Goal: Information Seeking & Learning: Learn about a topic

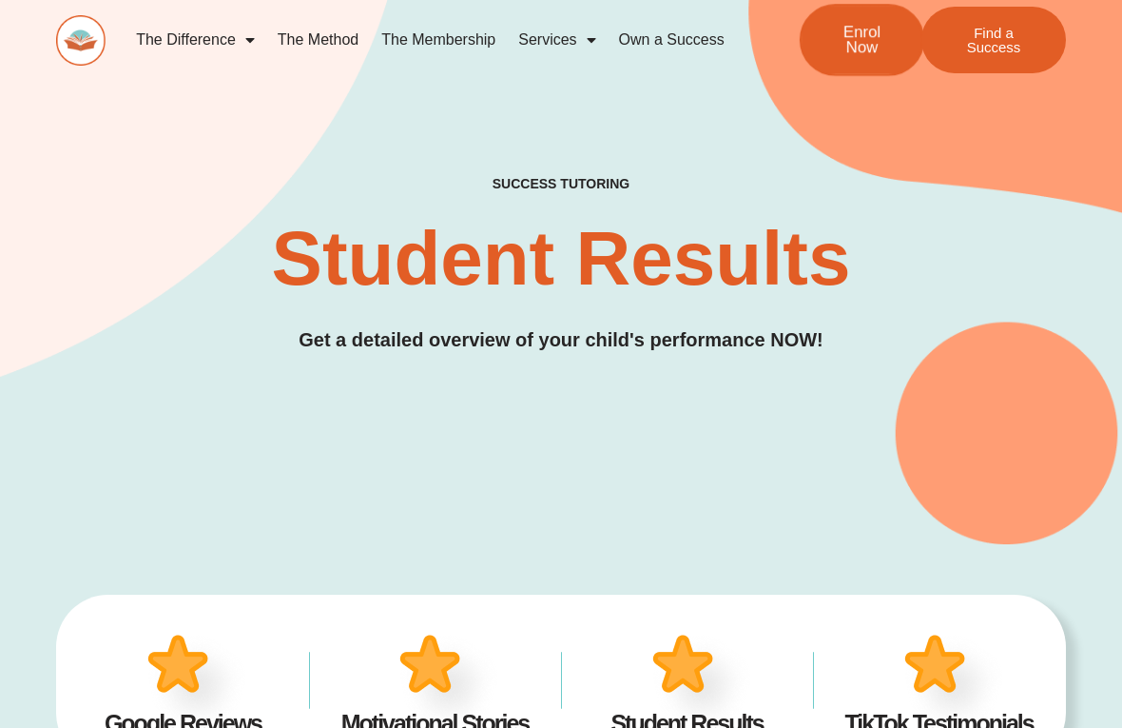
click at [862, 36] on span "Enrol Now" at bounding box center [861, 41] width 61 height 32
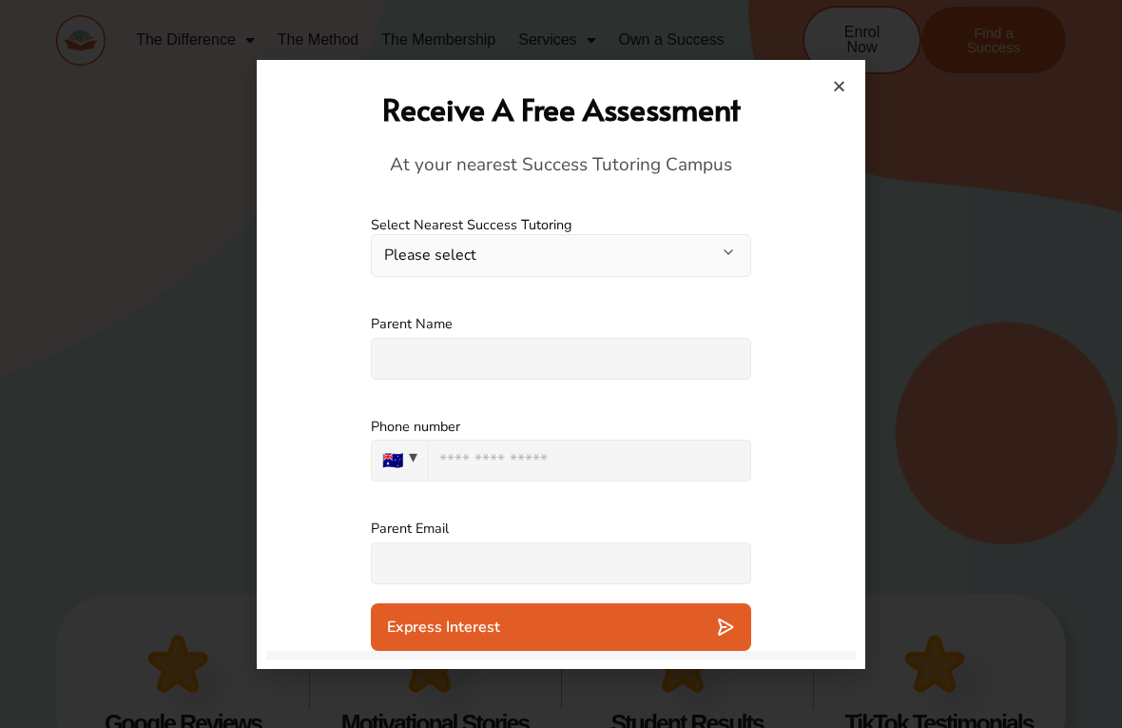
click at [550, 252] on button "Please select" at bounding box center [561, 255] width 380 height 43
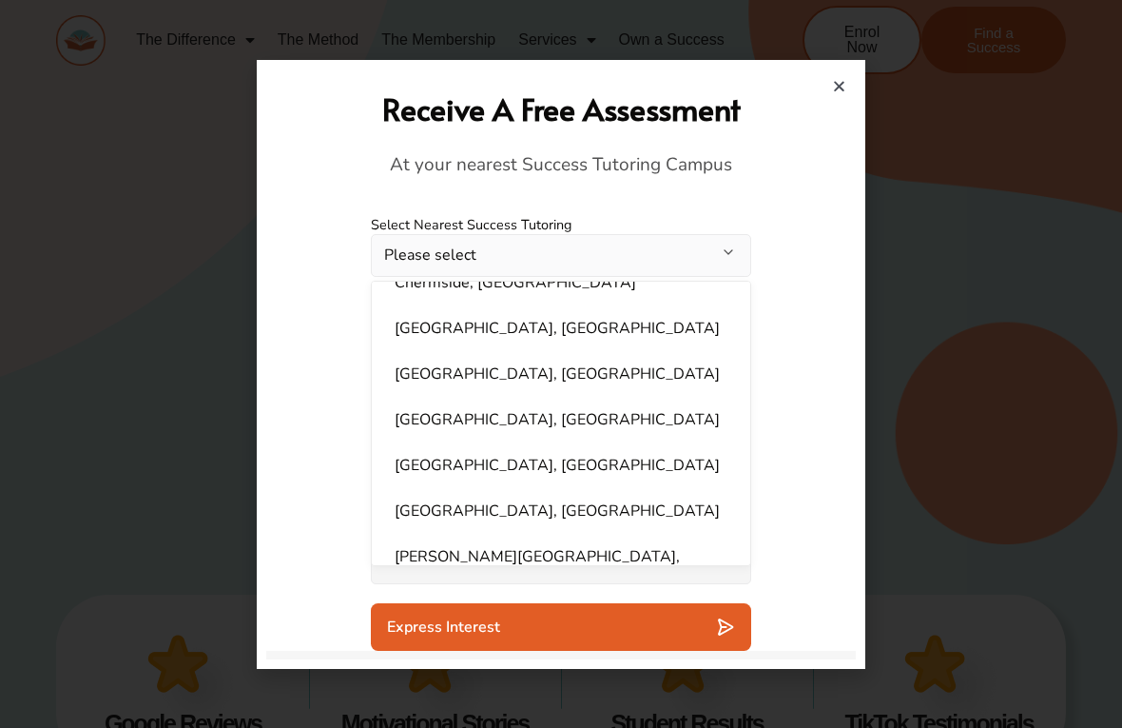
scroll to position [360, 0]
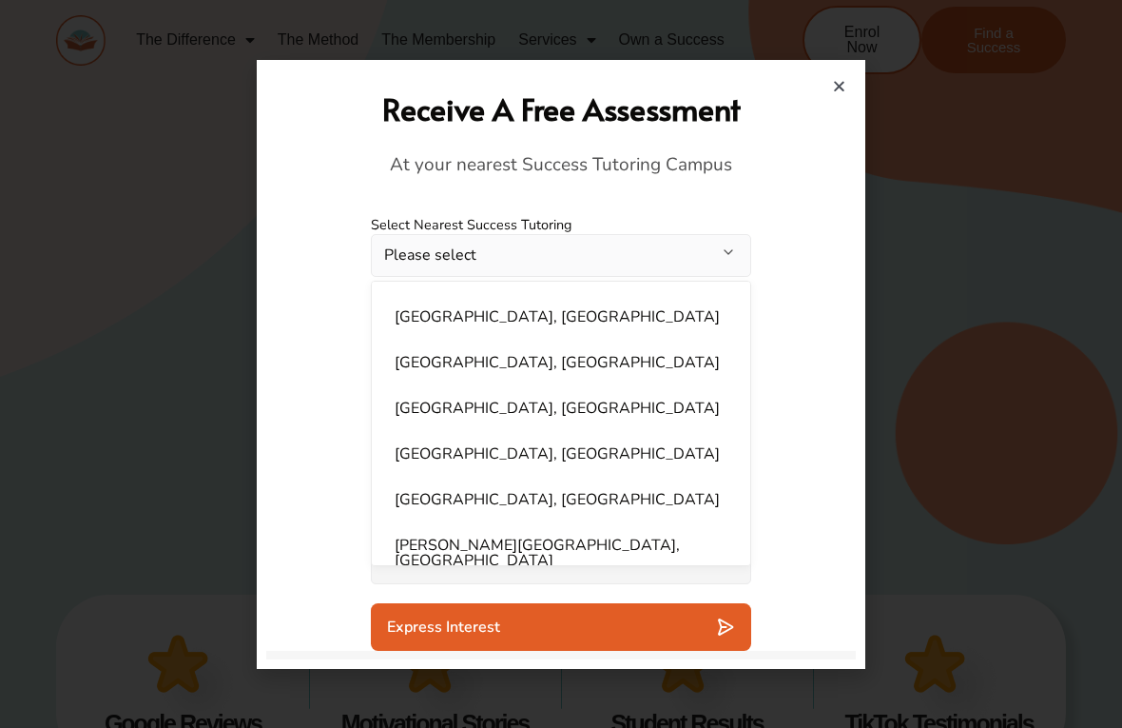
click at [535, 399] on li "Epping, NSW" at bounding box center [561, 408] width 356 height 38
select select "**********"
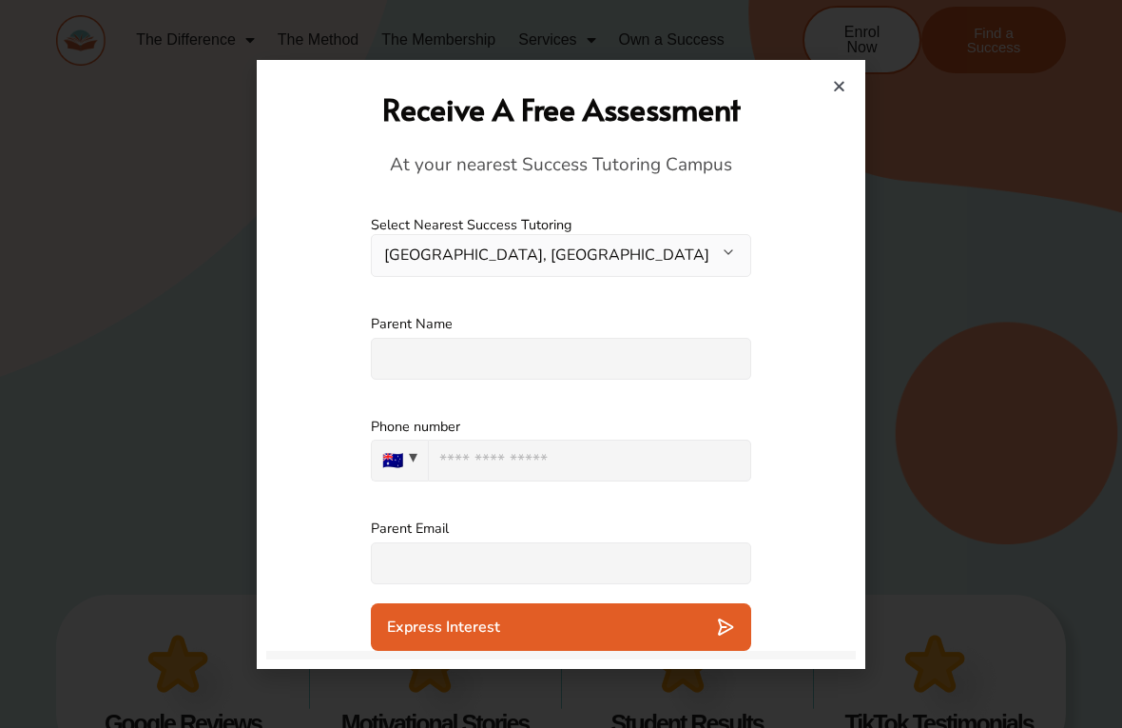
click at [487, 361] on input "text" at bounding box center [561, 359] width 380 height 42
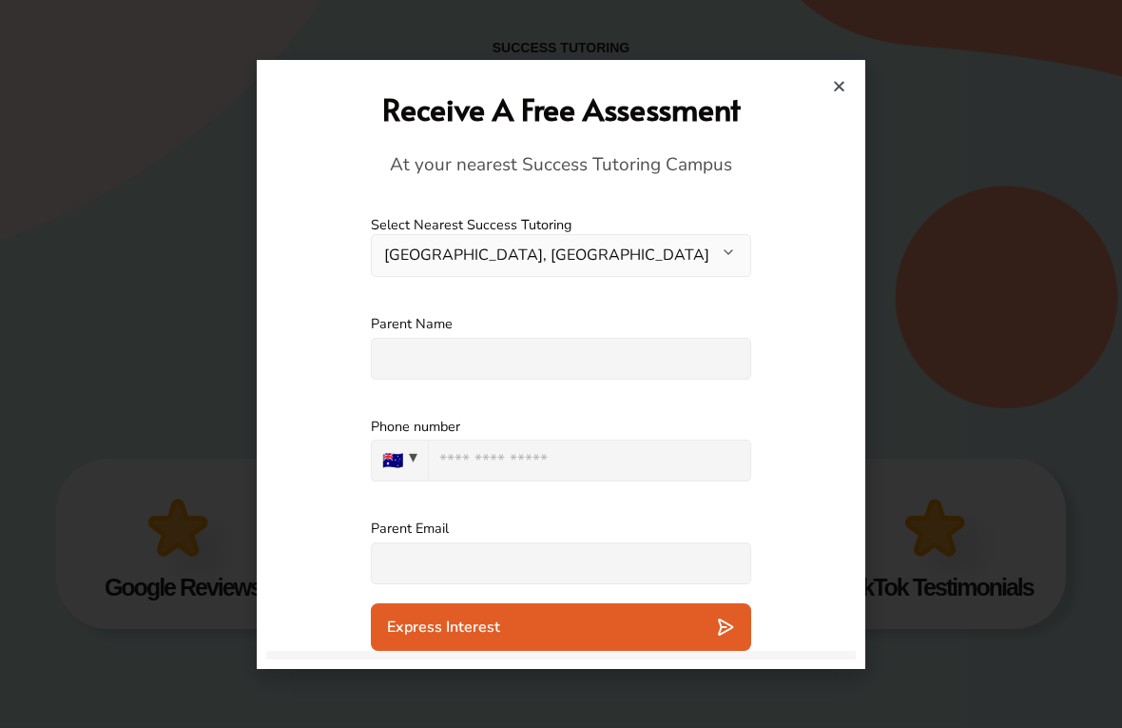
scroll to position [149, 0]
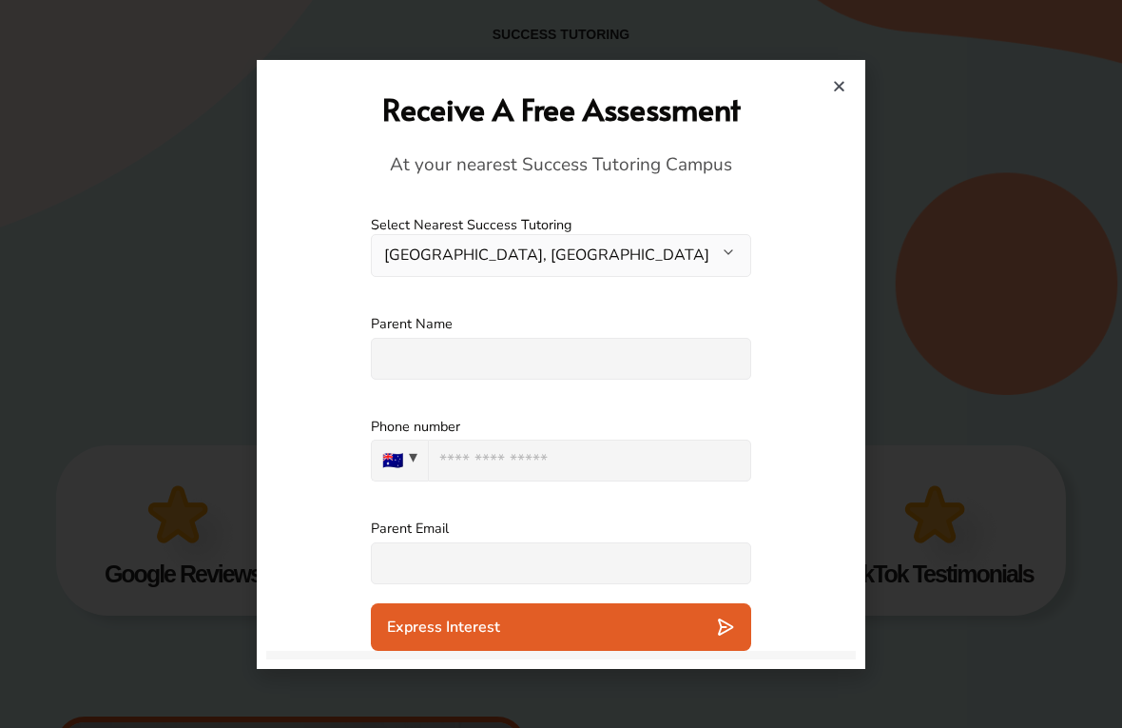
click at [850, 79] on div "Receive A Free Assessment At your nearest Success Tutoring Campus" at bounding box center [561, 132] width 590 height 127
click at [837, 79] on icon "Close" at bounding box center [839, 86] width 14 height 14
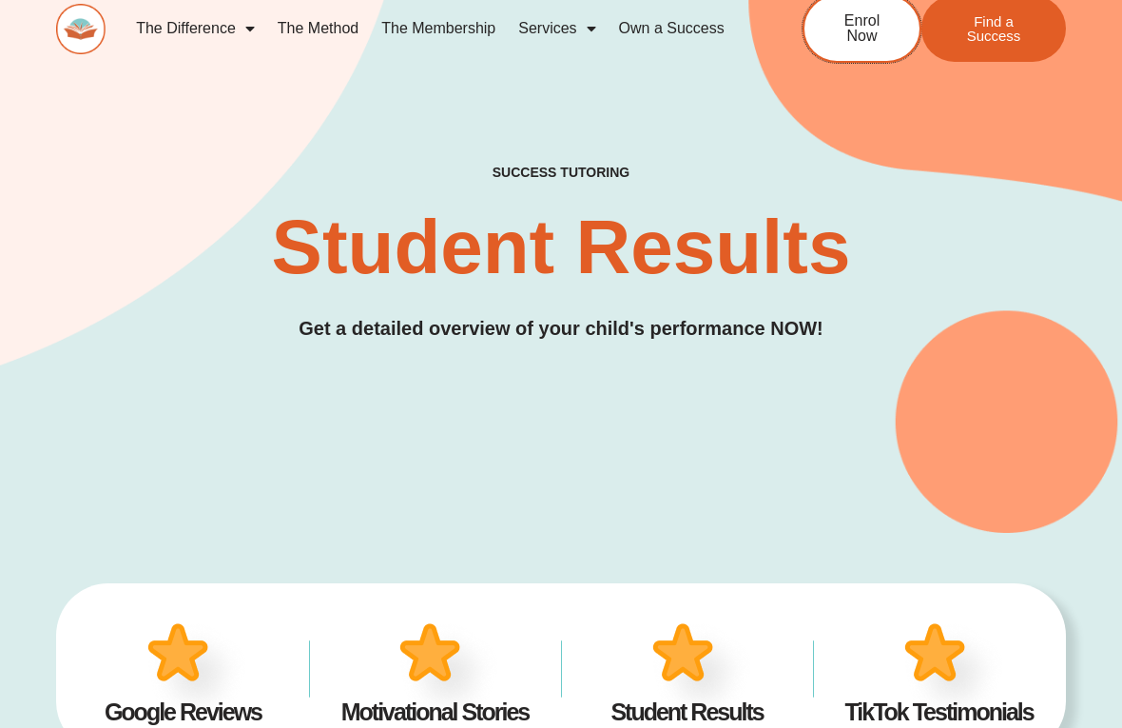
scroll to position [0, 0]
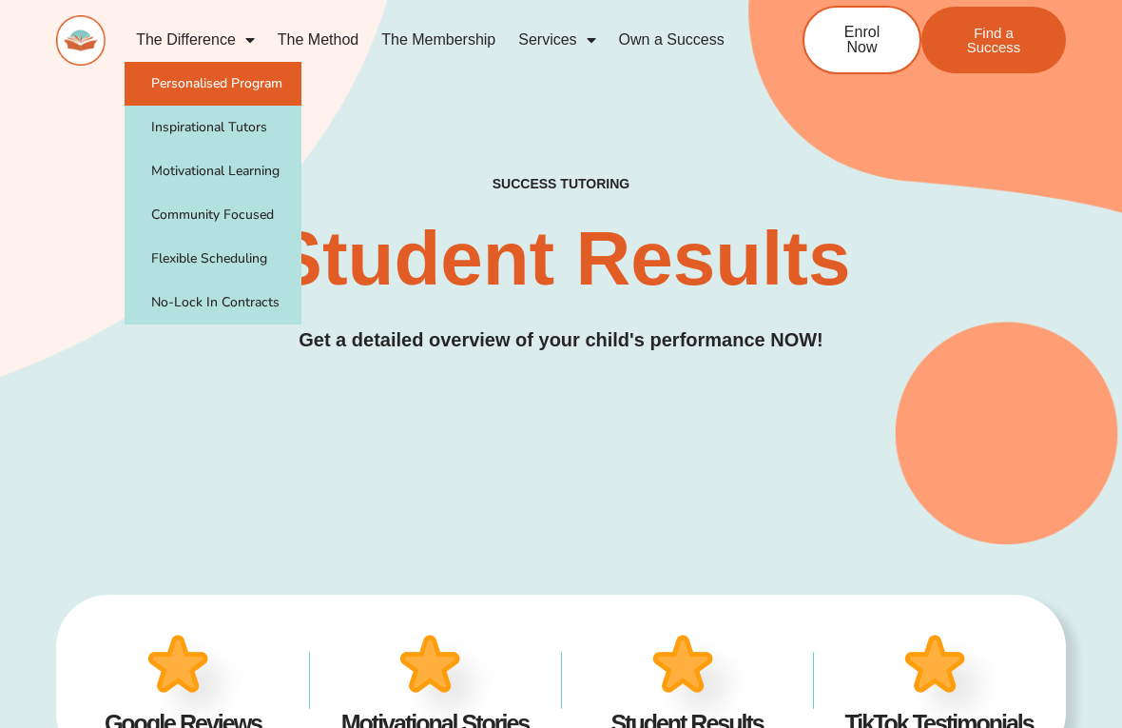
click at [232, 71] on link "Personalised Program" at bounding box center [213, 84] width 177 height 44
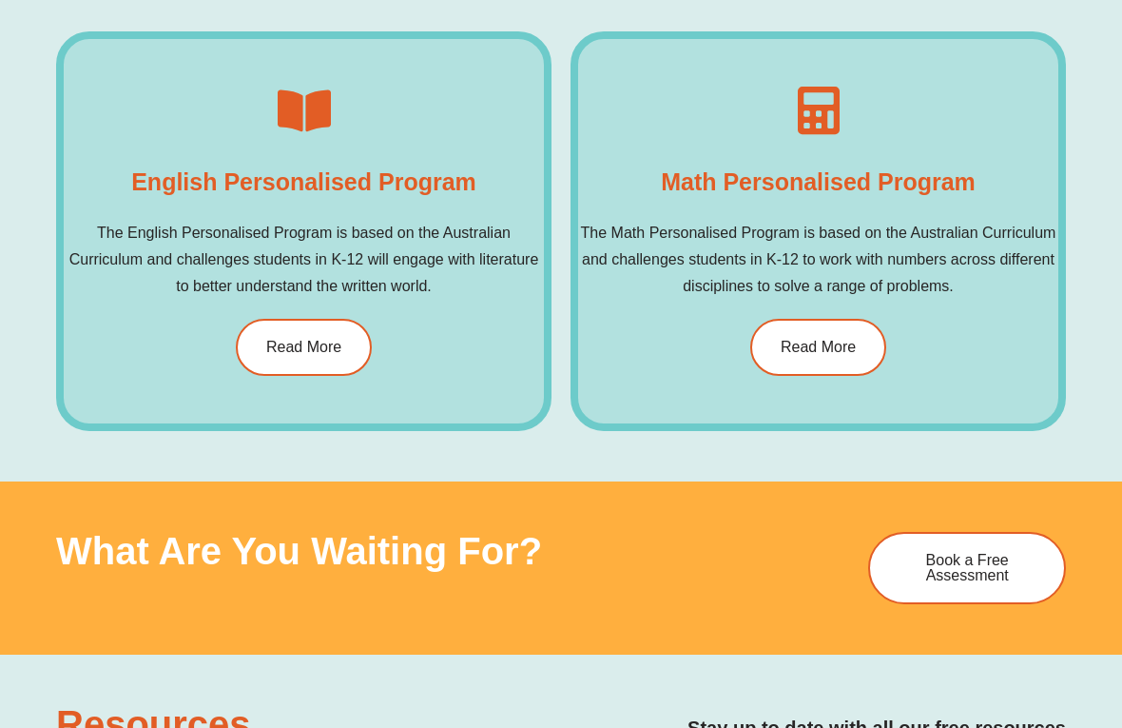
scroll to position [1116, 0]
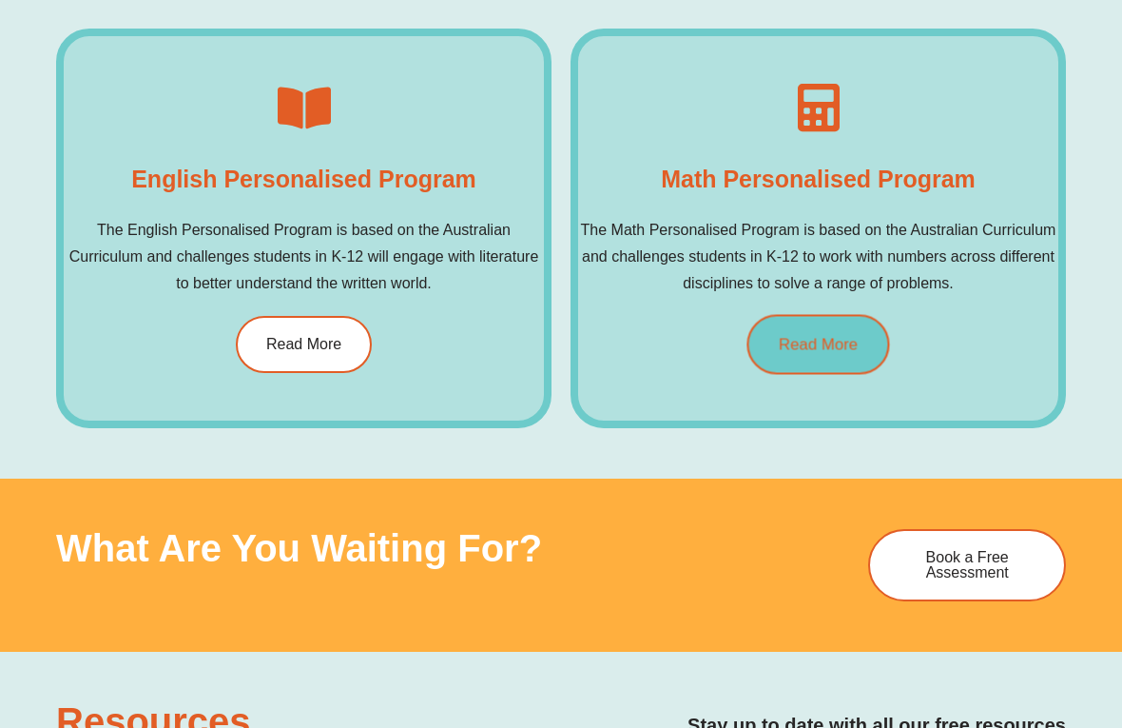
click at [835, 350] on span "Read More" at bounding box center [818, 344] width 79 height 16
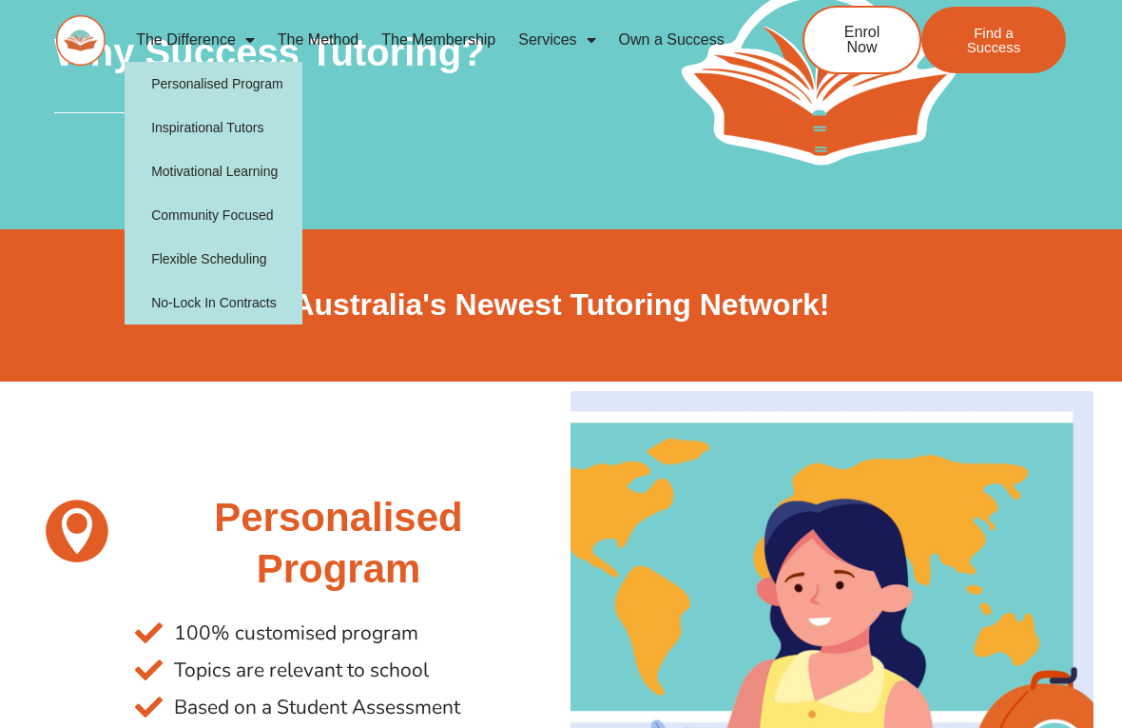
click at [197, 32] on link "The Difference" at bounding box center [196, 40] width 142 height 44
click at [246, 101] on link "Personalised Program" at bounding box center [214, 84] width 178 height 44
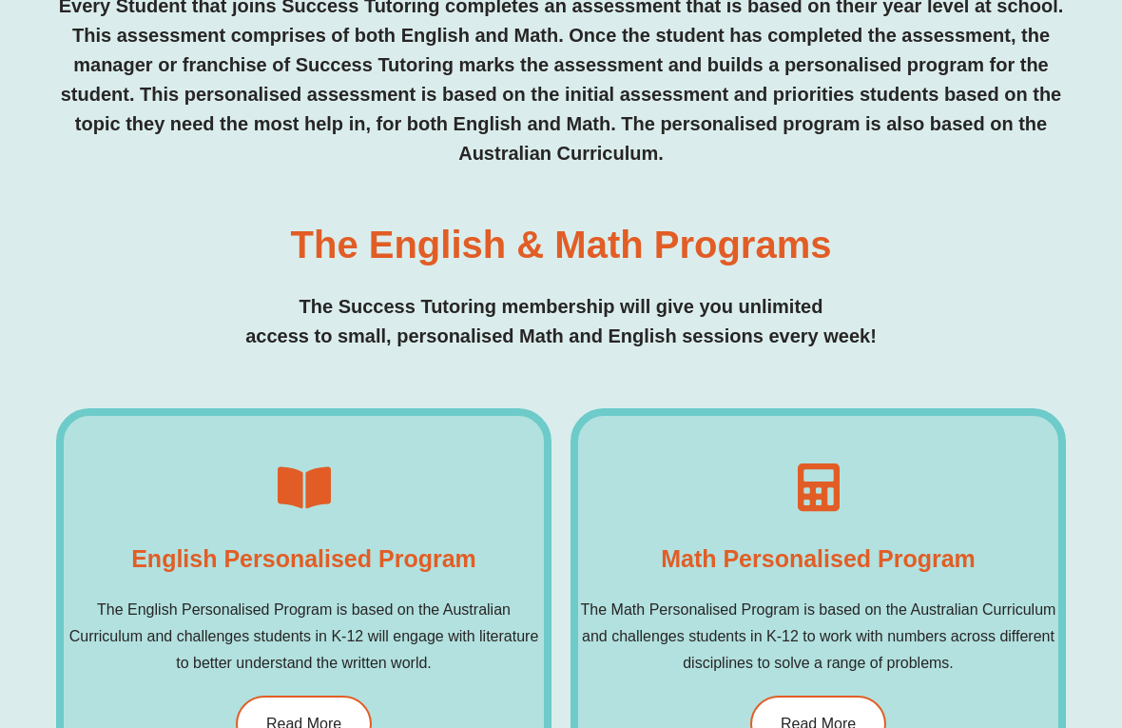
scroll to position [913, 0]
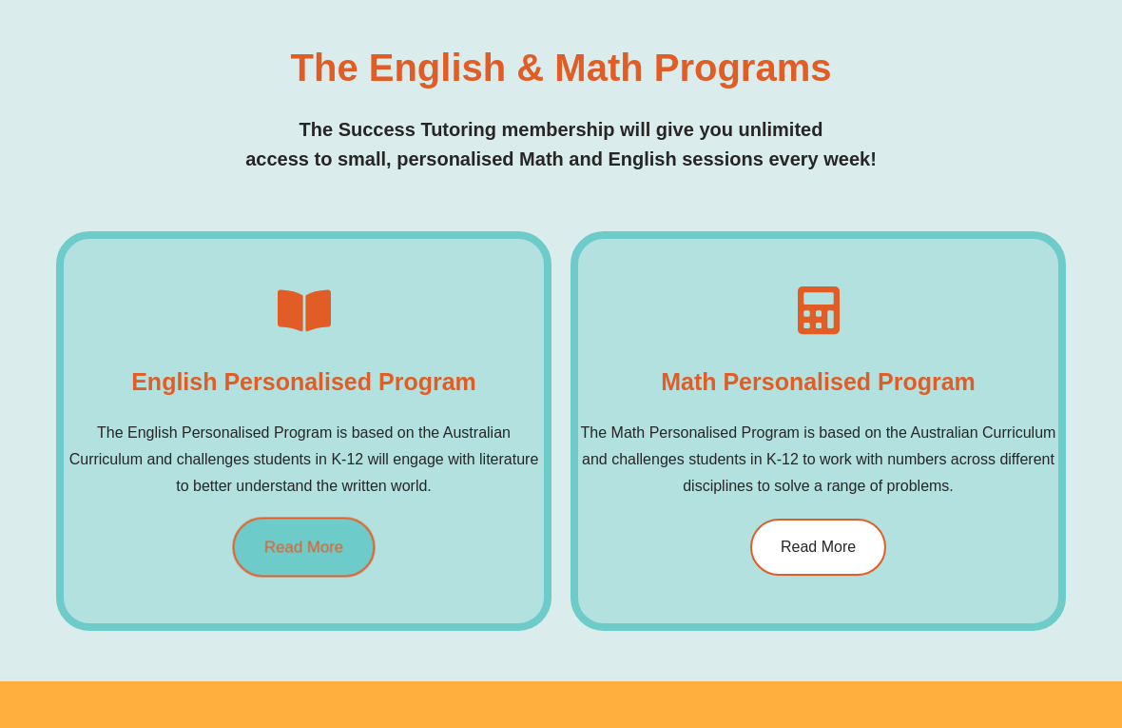
click at [334, 525] on link "Read More" at bounding box center [303, 546] width 143 height 60
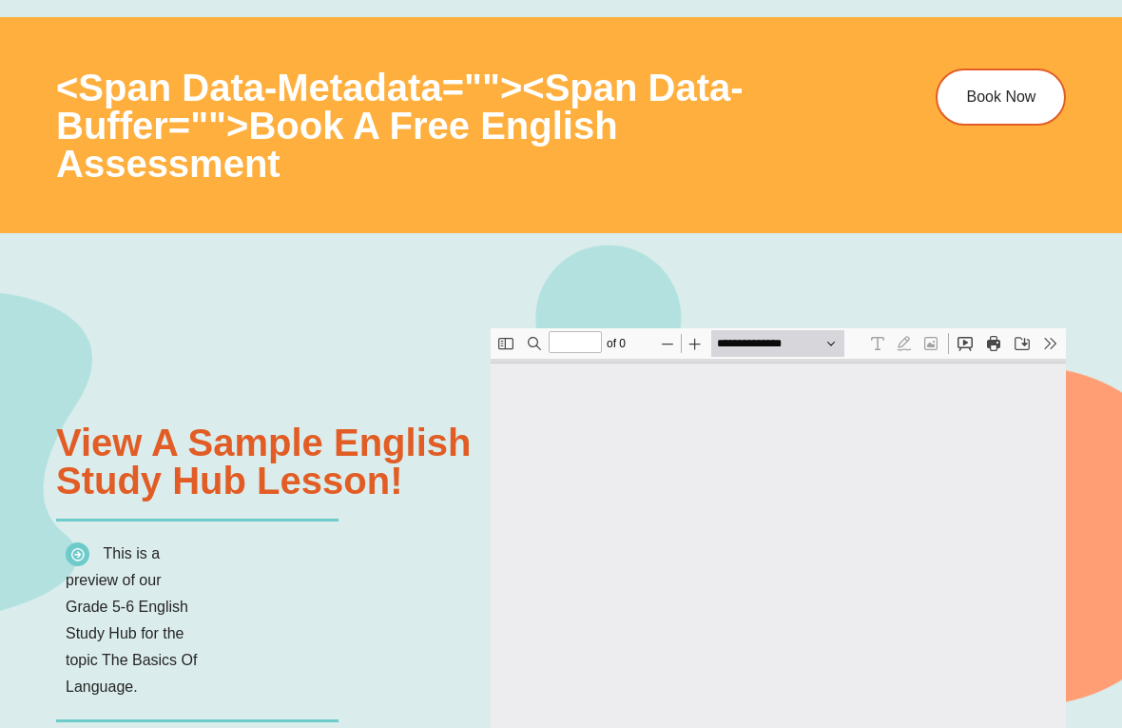
type input "*"
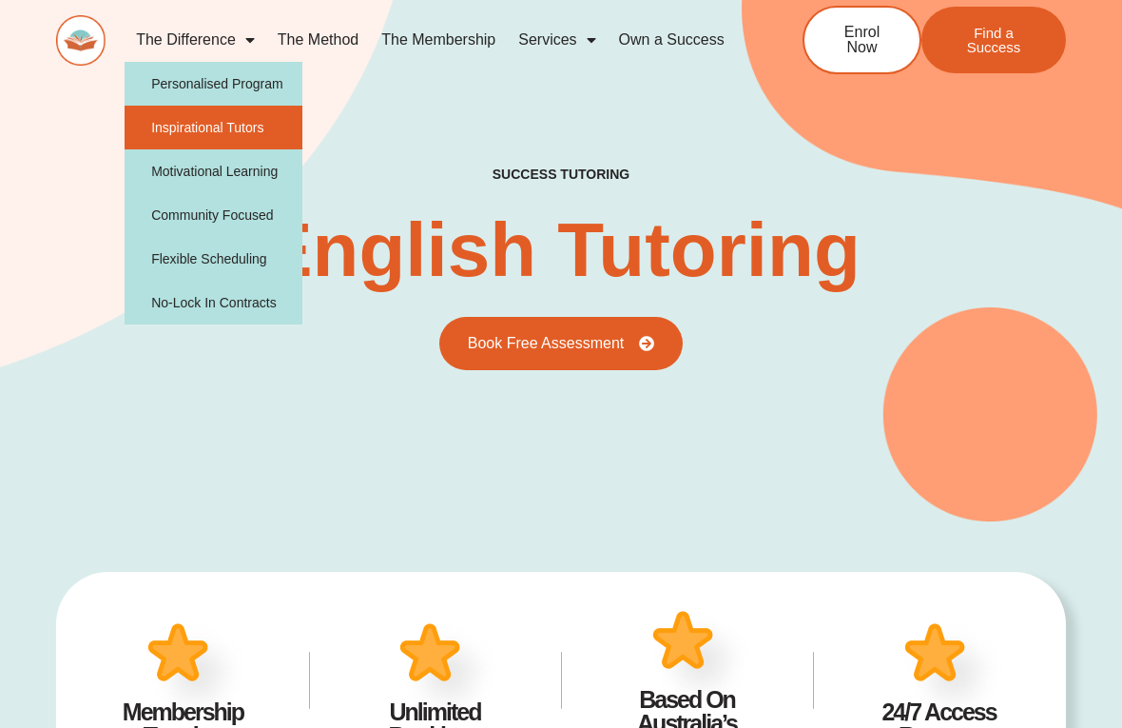
click at [242, 113] on link "Inspirational Tutors" at bounding box center [214, 128] width 178 height 44
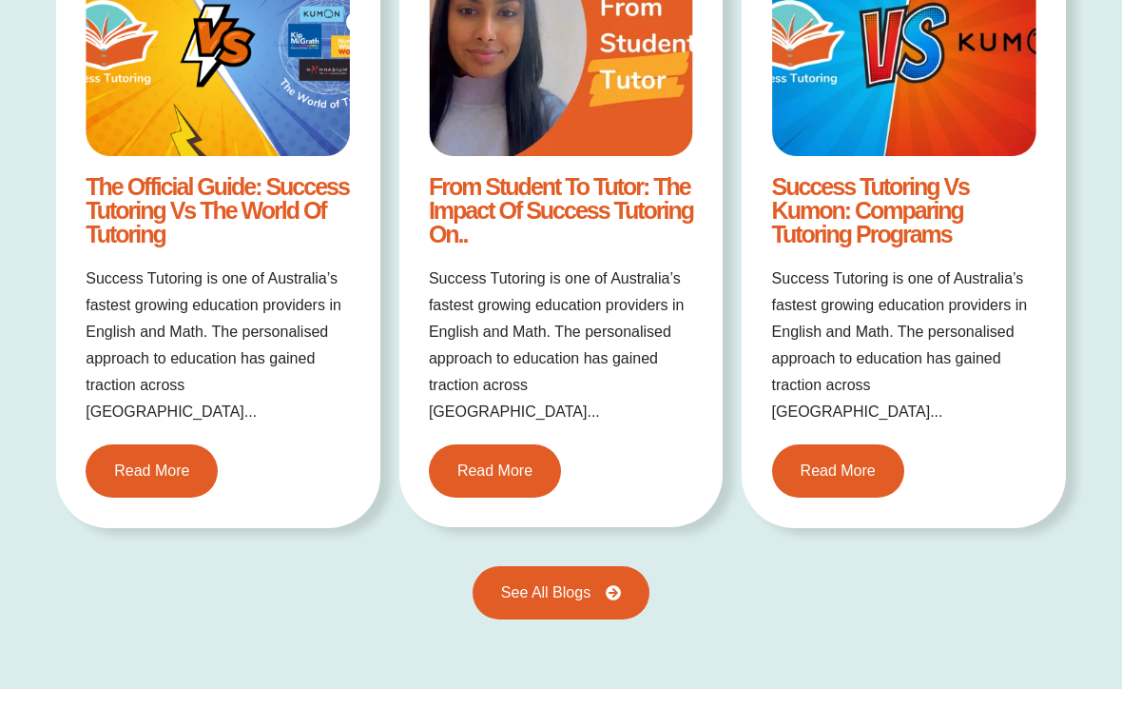
scroll to position [2919, 0]
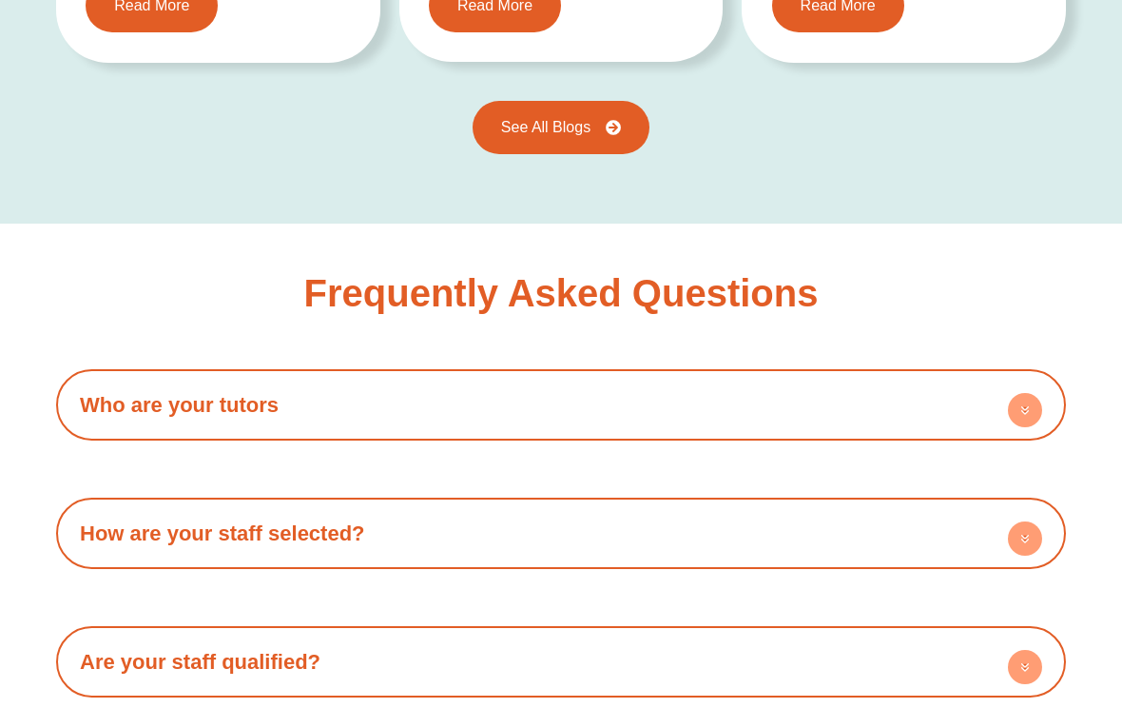
click at [526, 379] on h4 "Who are your tutors" at bounding box center [561, 405] width 991 height 52
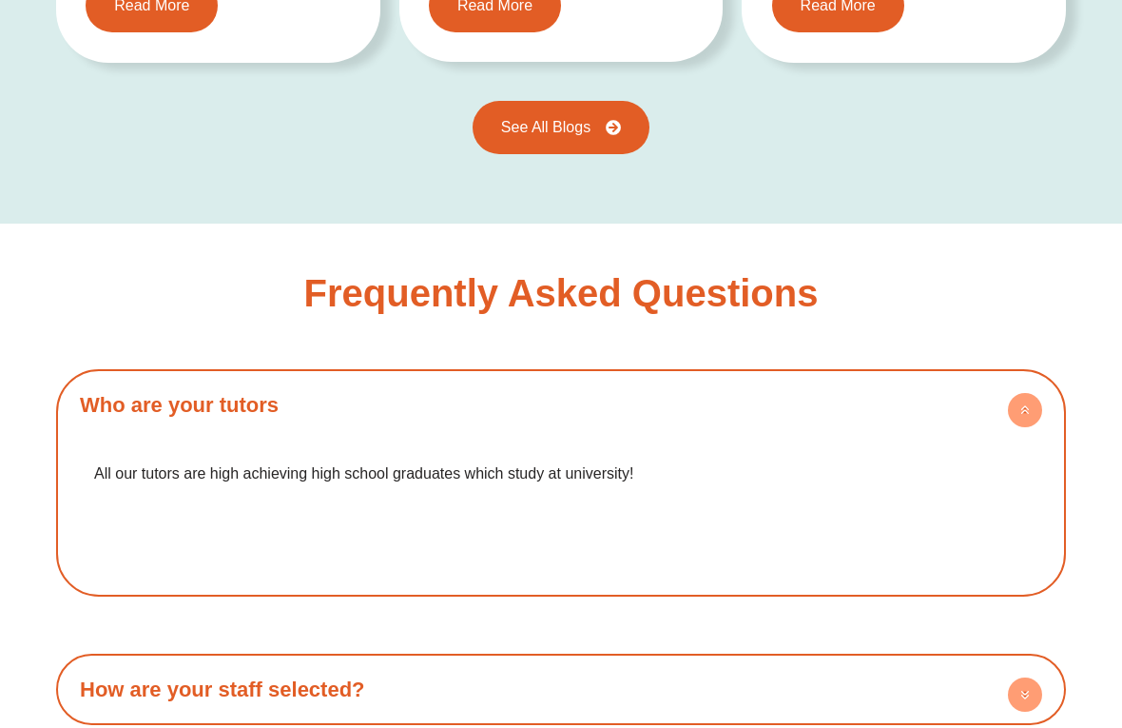
click at [526, 379] on h4 "Who are your tutors" at bounding box center [561, 405] width 991 height 52
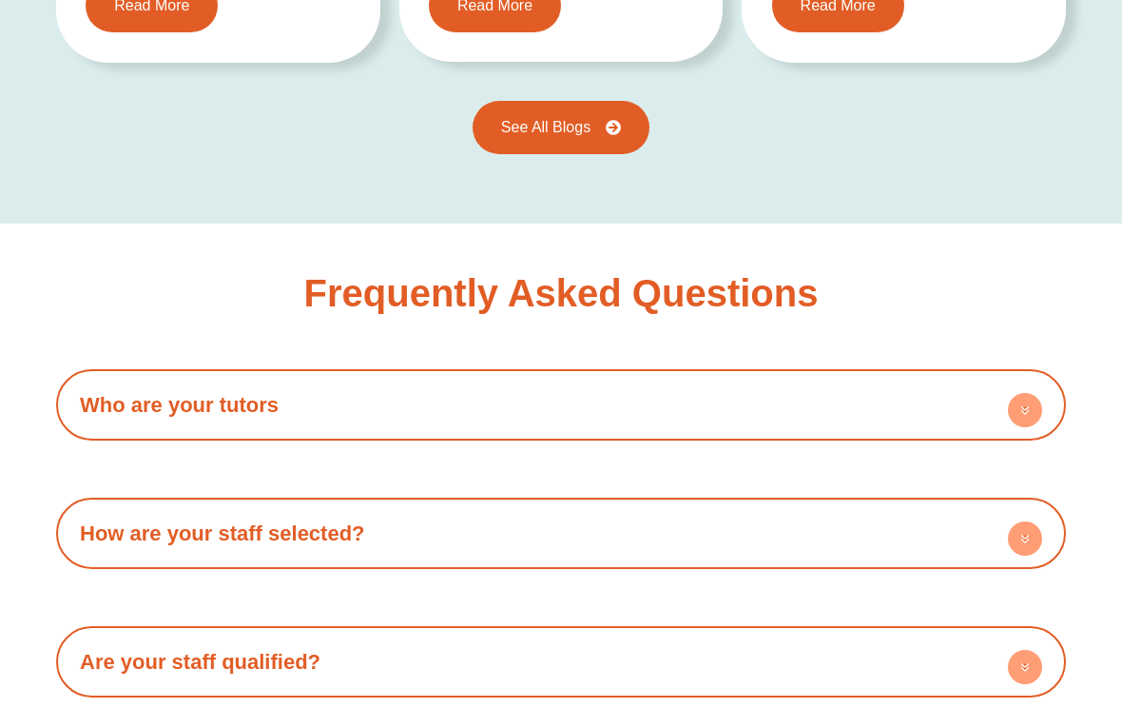
click at [448, 507] on h4 "How are your staff selected?" at bounding box center [561, 533] width 991 height 52
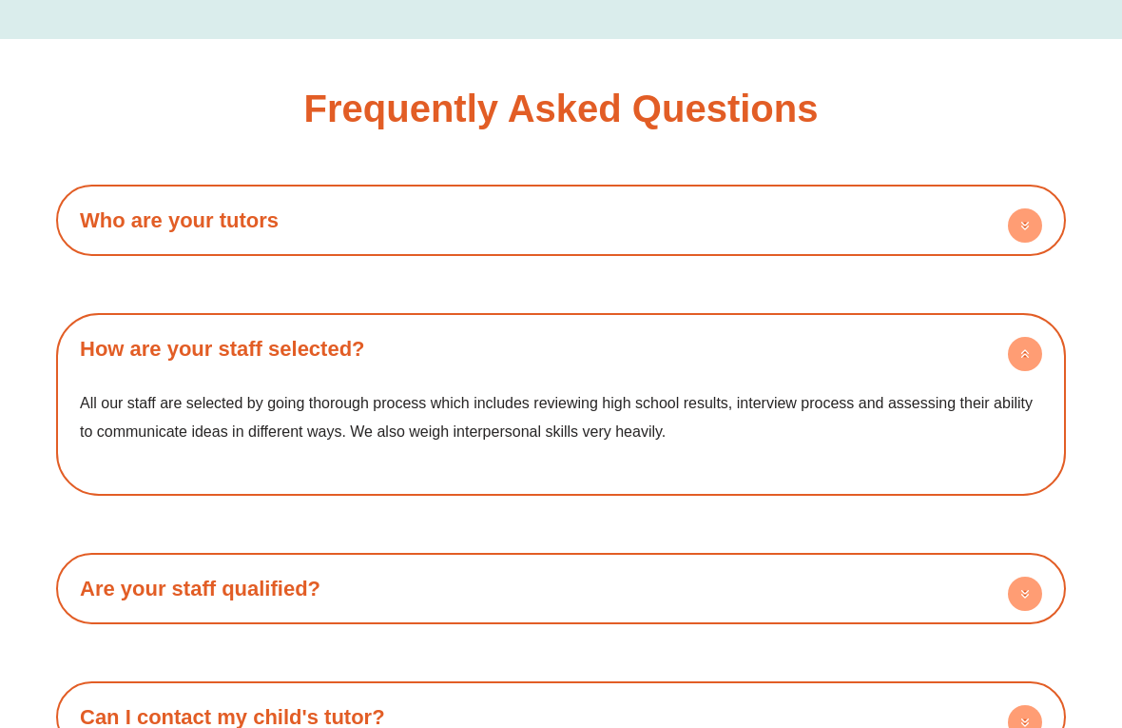
scroll to position [3113, 0]
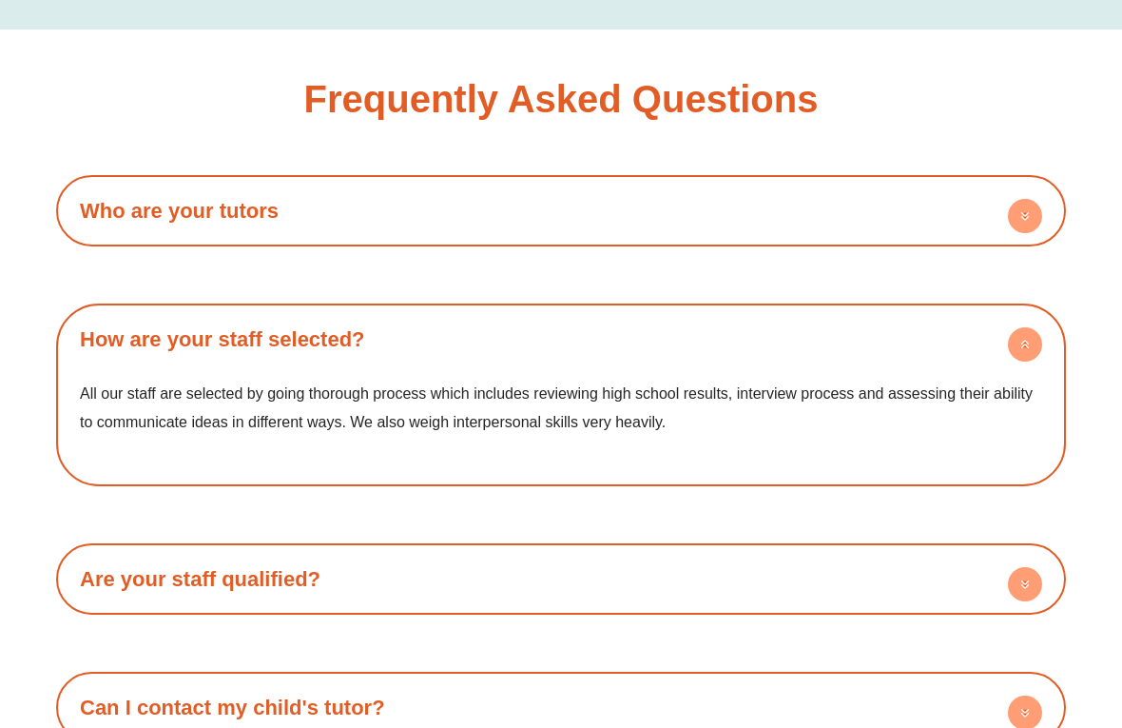
click at [426, 313] on h4 "How are your staff selected?" at bounding box center [561, 339] width 991 height 52
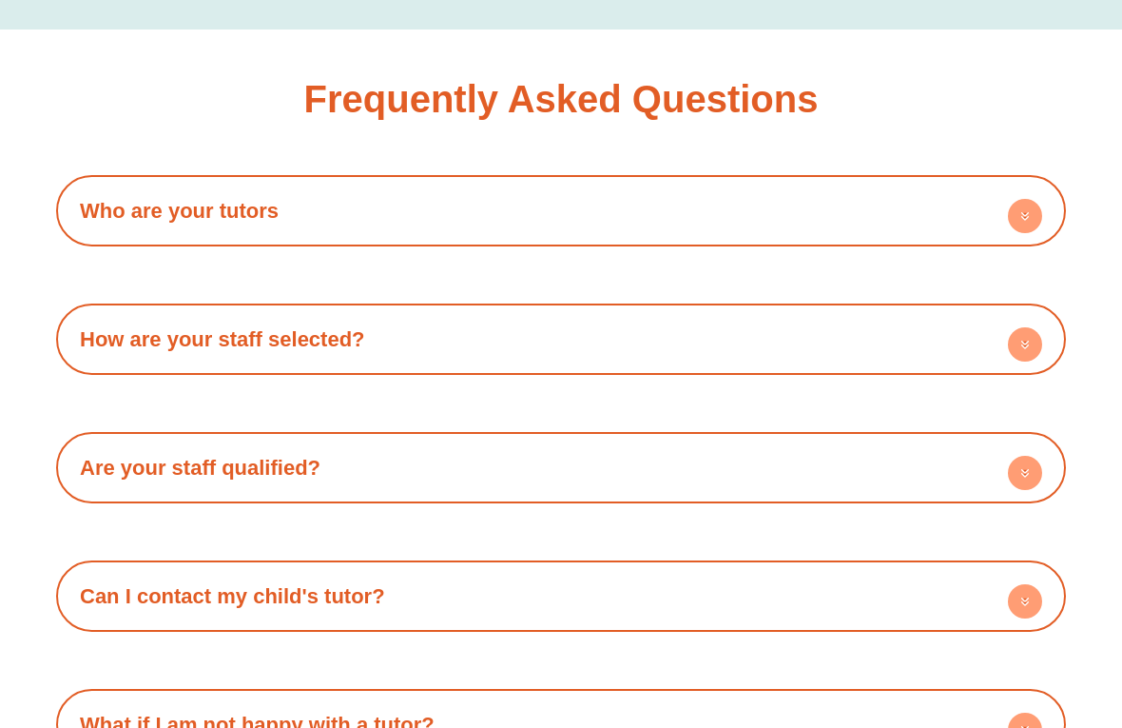
click at [404, 441] on h4 "Are your staff qualified?" at bounding box center [561, 467] width 991 height 52
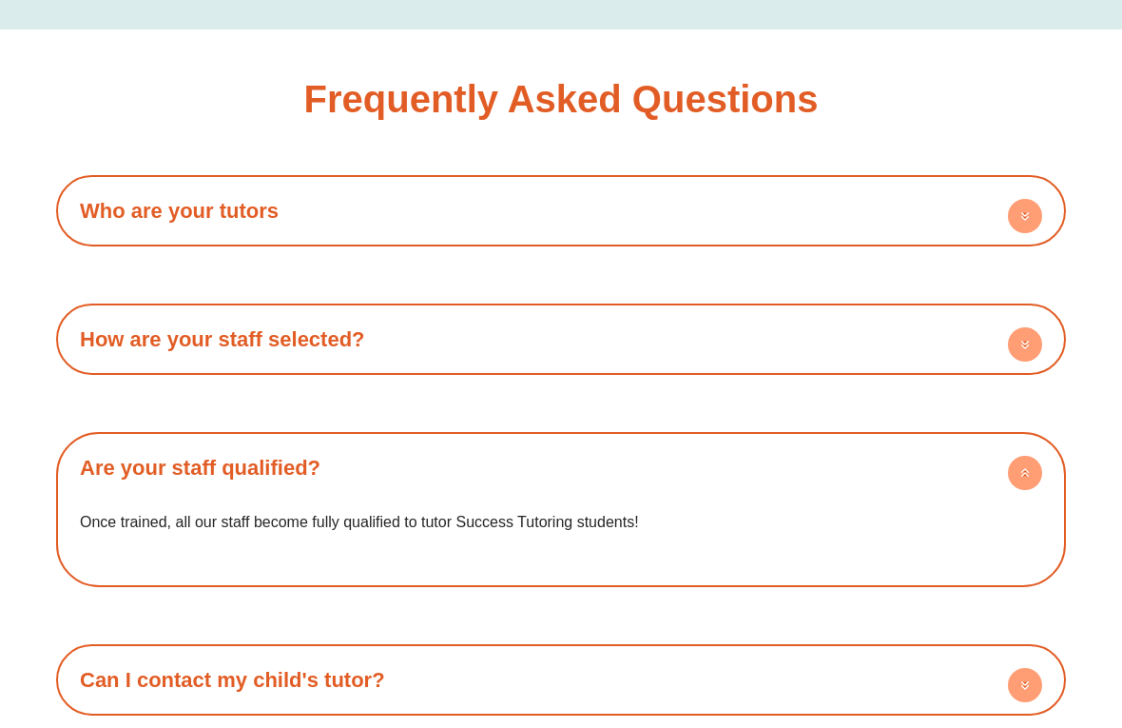
click at [404, 441] on h4 "Are your staff qualified?" at bounding box center [561, 467] width 991 height 52
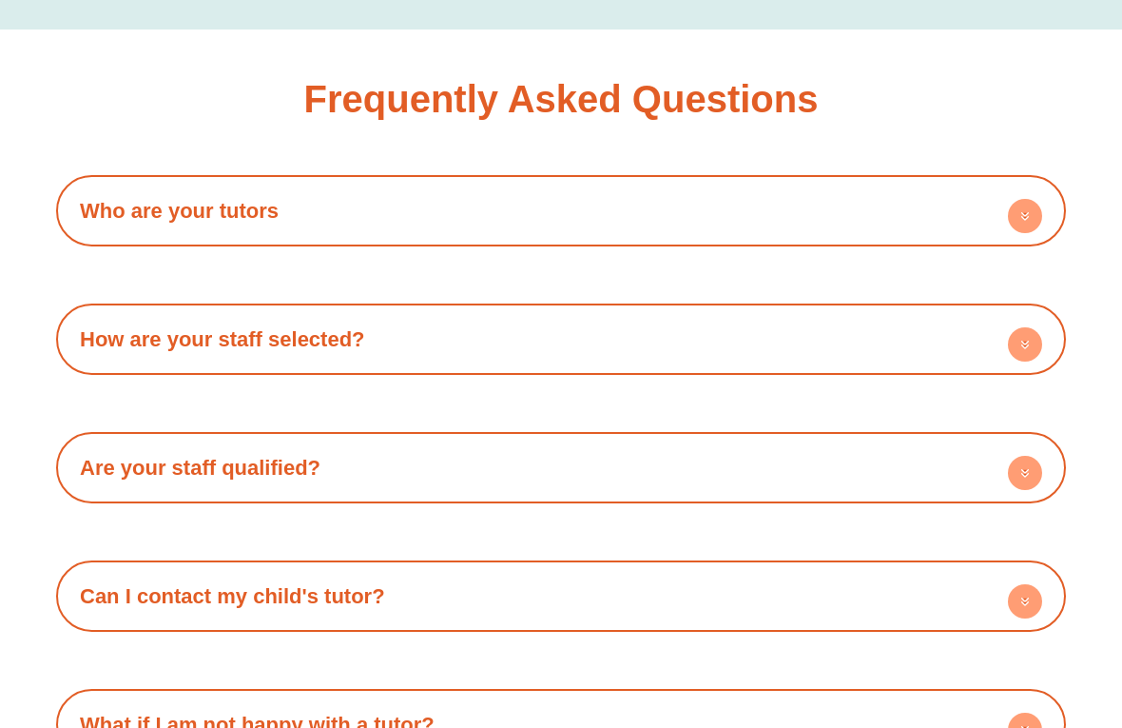
click at [400, 570] on h4 "Can I contact my child's tutor?" at bounding box center [561, 596] width 991 height 52
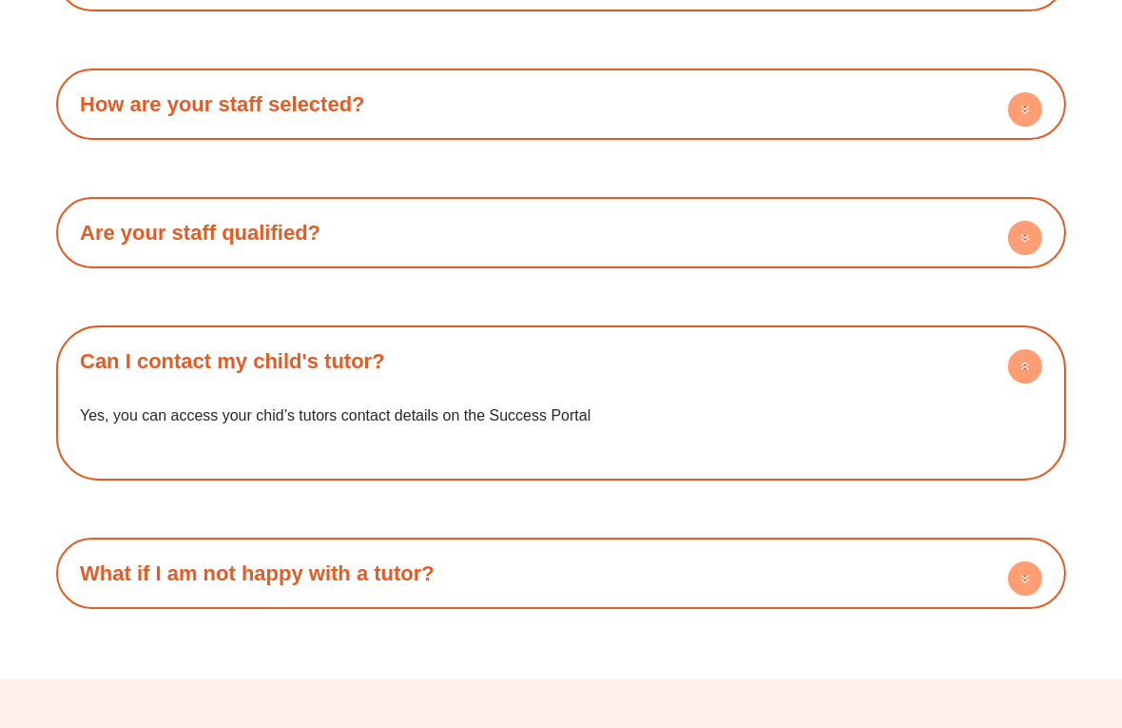
scroll to position [3365, 0]
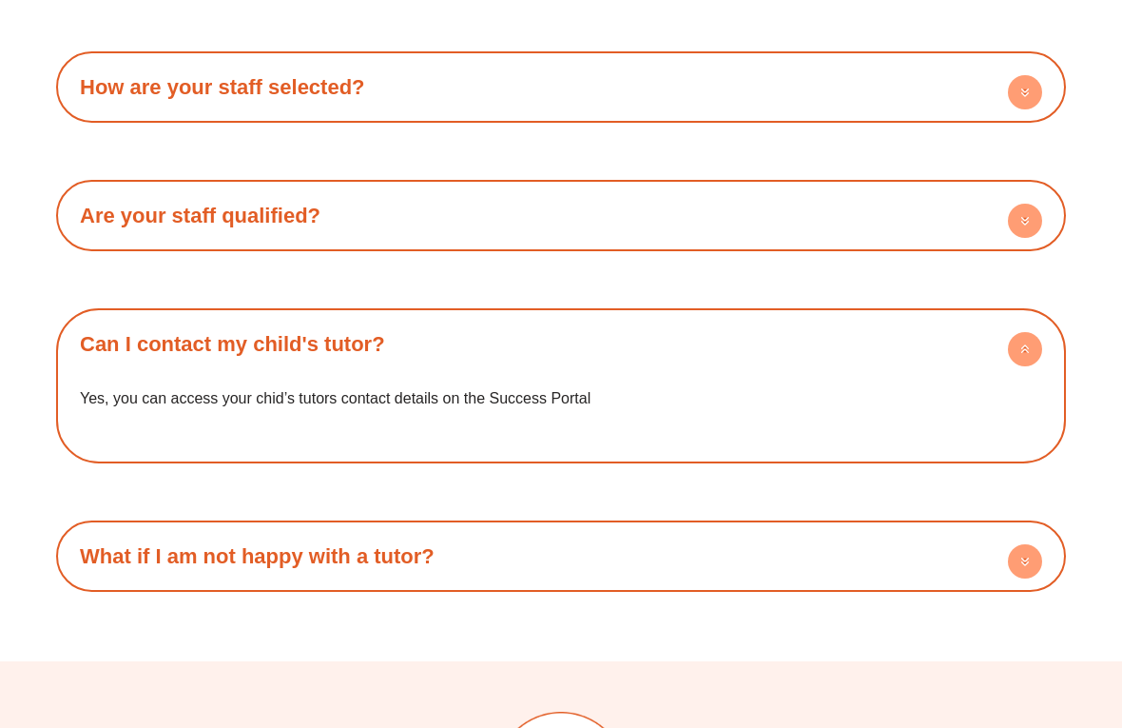
click at [419, 318] on h4 "Can I contact my child's tutor?" at bounding box center [561, 344] width 991 height 52
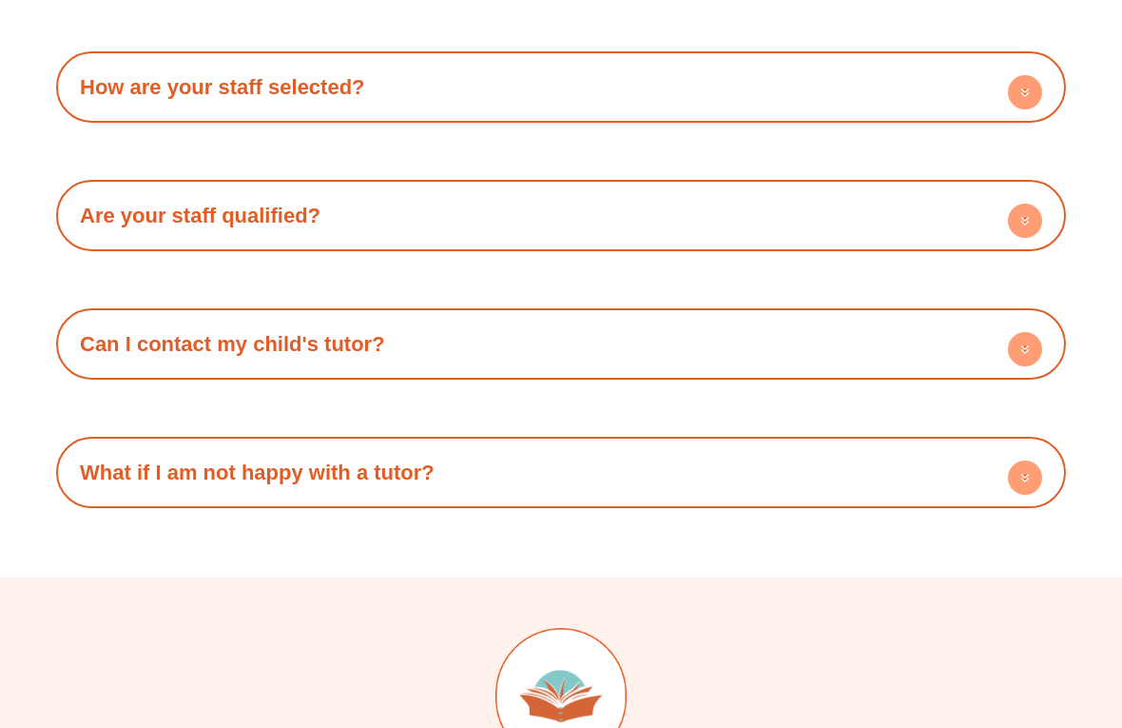
click at [411, 460] on link "What if I am not happy with a tutor?" at bounding box center [257, 472] width 355 height 24
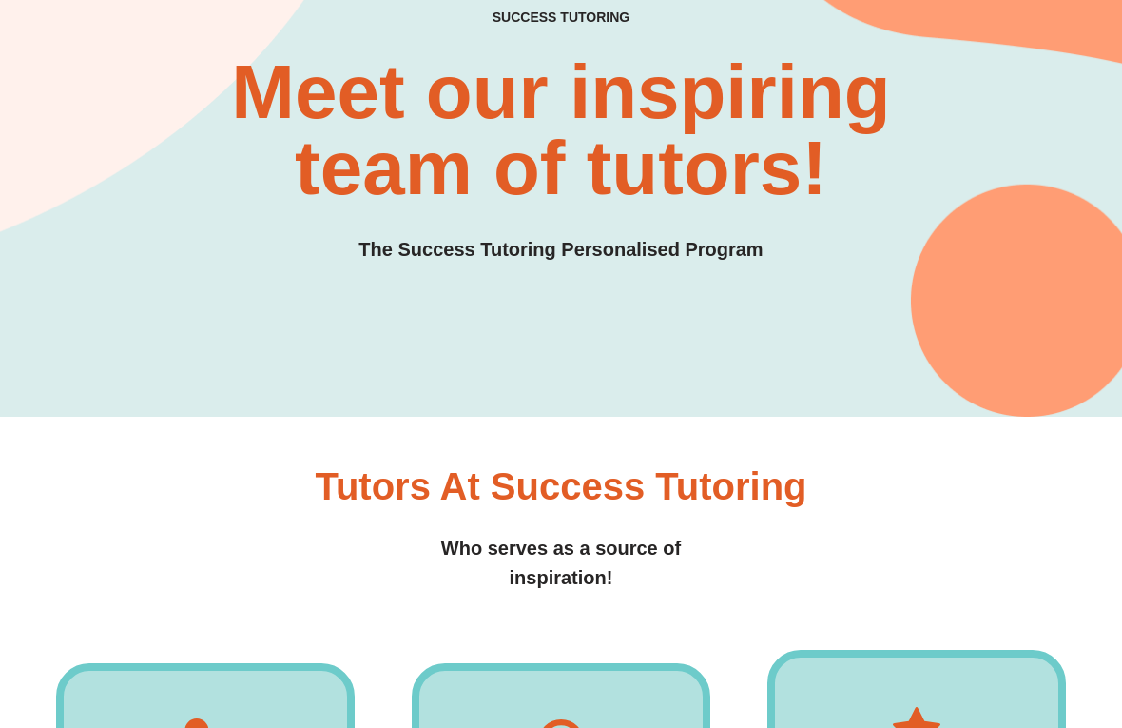
scroll to position [0, 0]
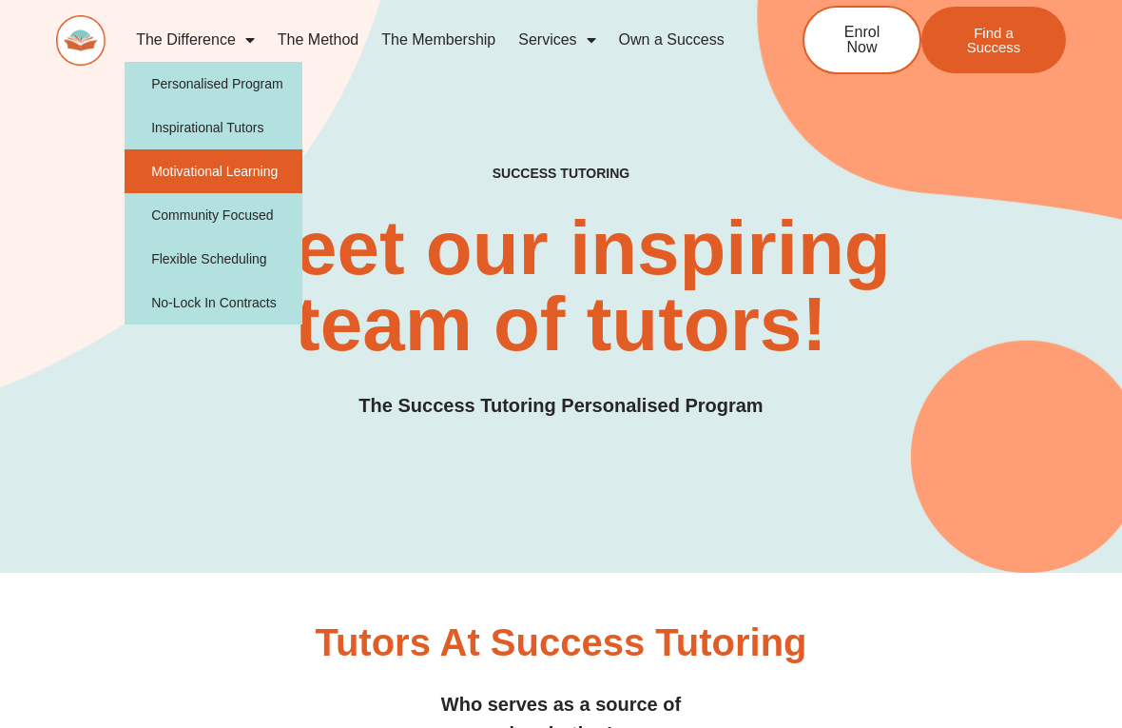
click at [234, 164] on link "Motivational Learning" at bounding box center [214, 171] width 178 height 44
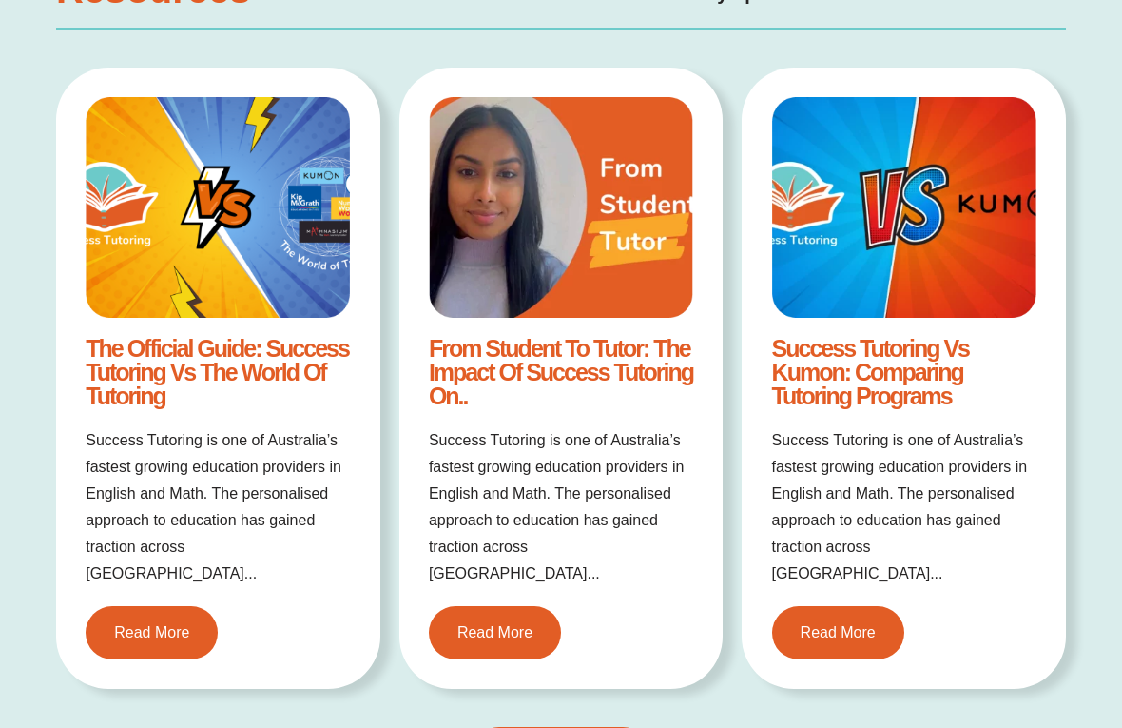
scroll to position [1443, 0]
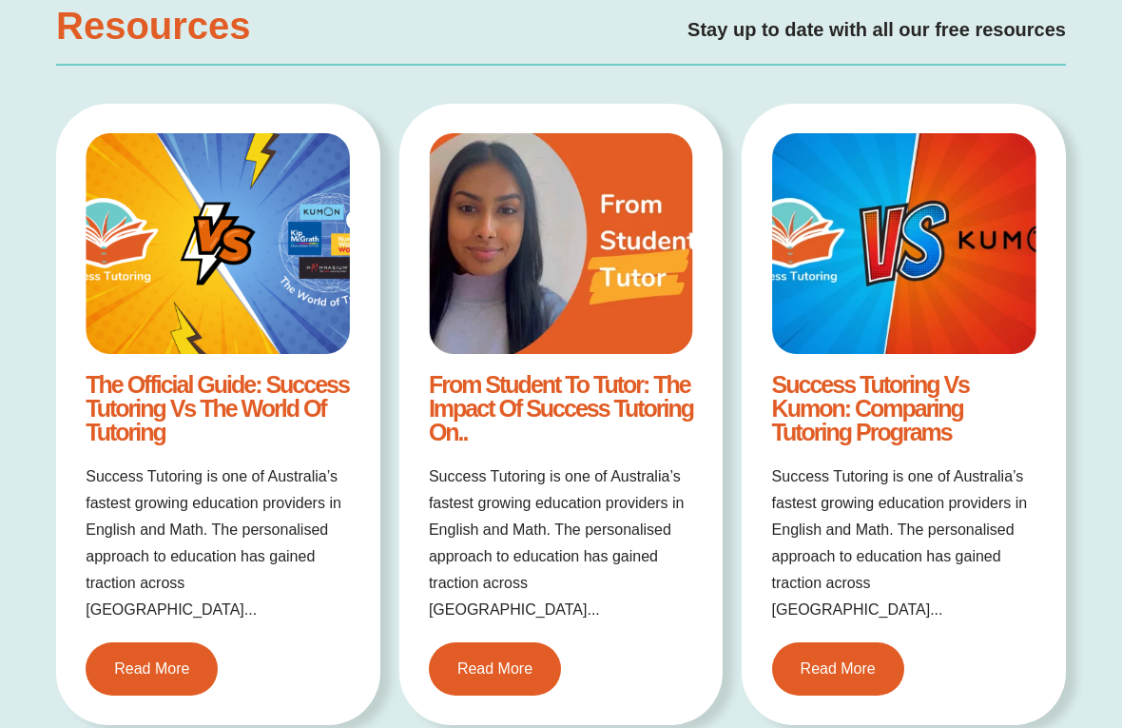
click at [900, 386] on link "Success Tutoring vs Kumon: Comparing Tutoring Programs" at bounding box center [870, 408] width 197 height 74
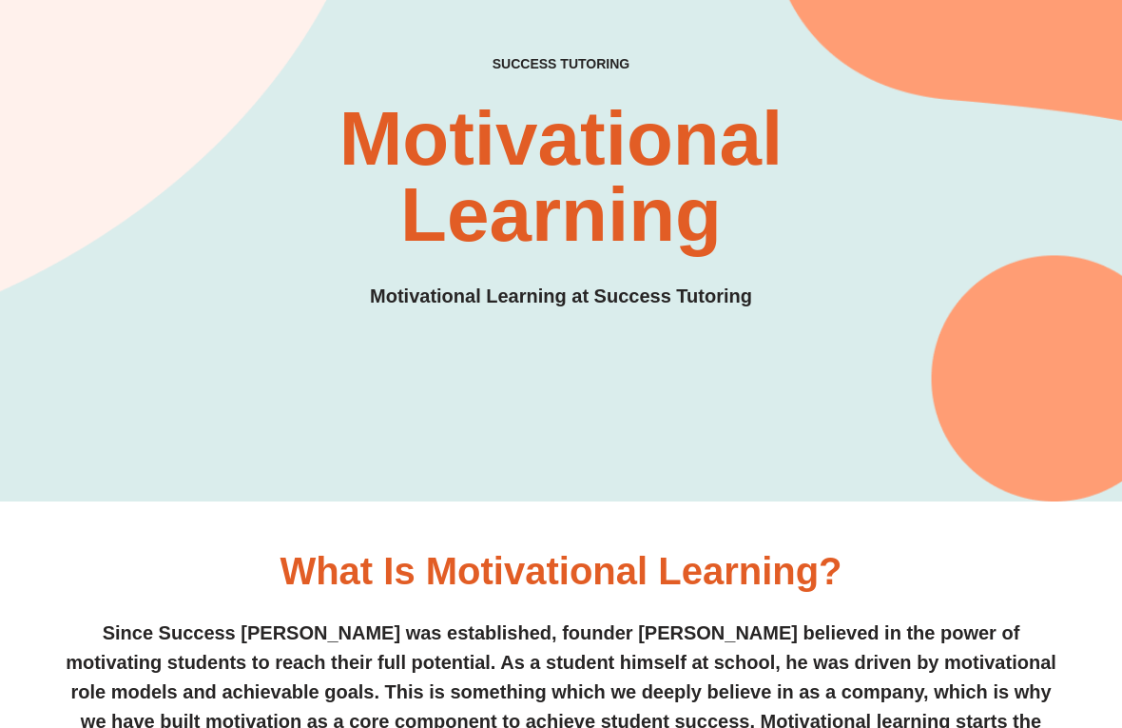
scroll to position [0, 0]
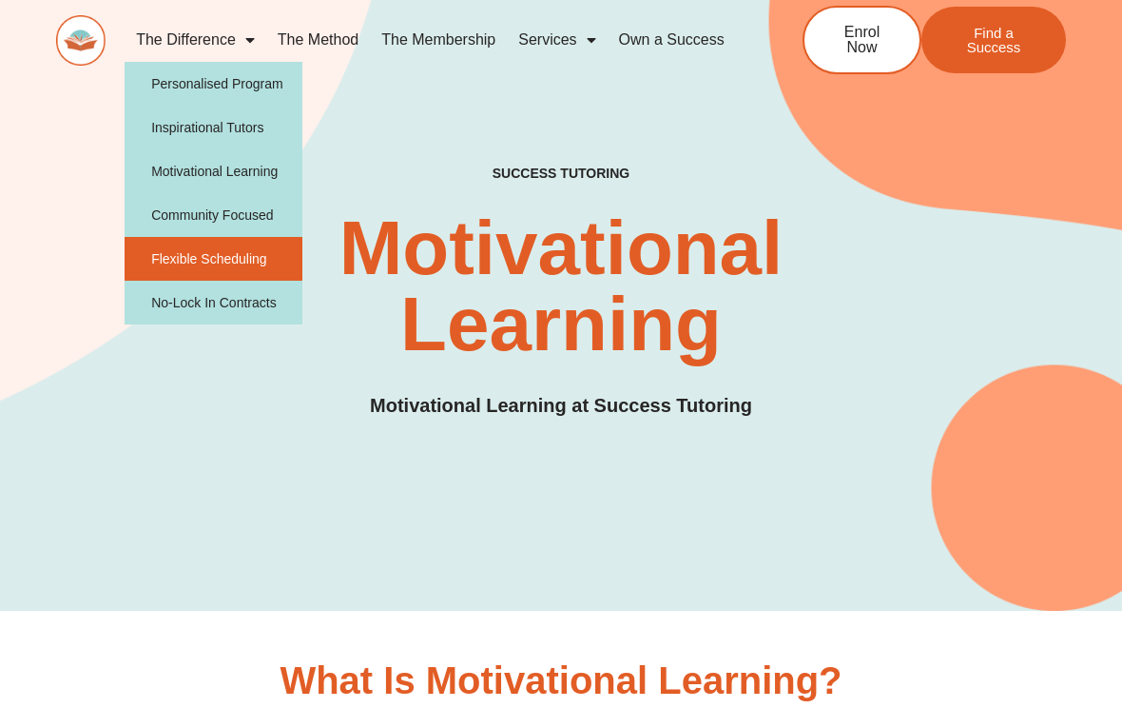
click at [194, 261] on link "Flexible Scheduling" at bounding box center [214, 259] width 178 height 44
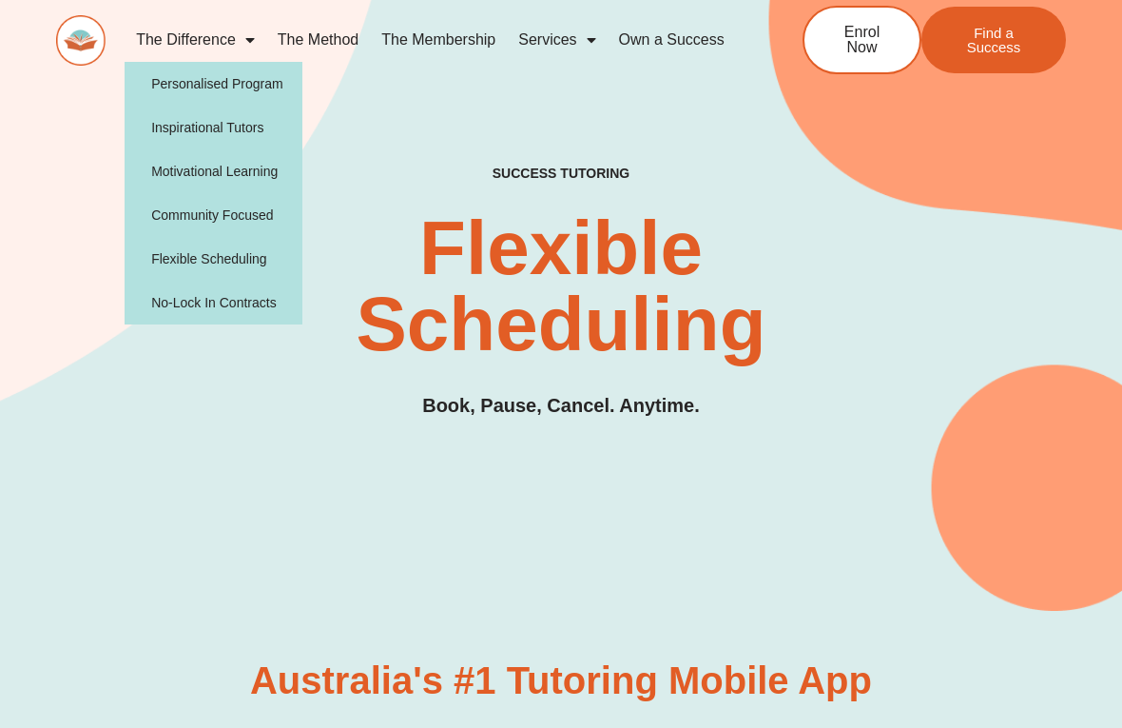
click at [328, 46] on link "The Method" at bounding box center [318, 40] width 104 height 44
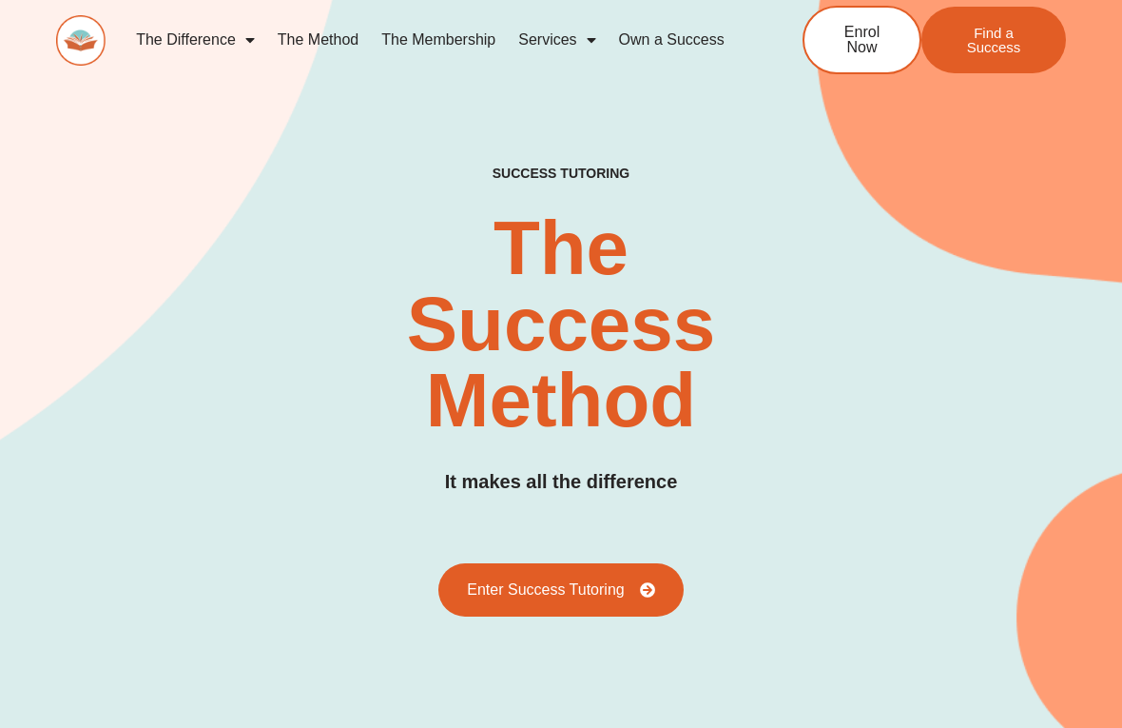
click at [435, 34] on link "The Membership" at bounding box center [438, 40] width 137 height 44
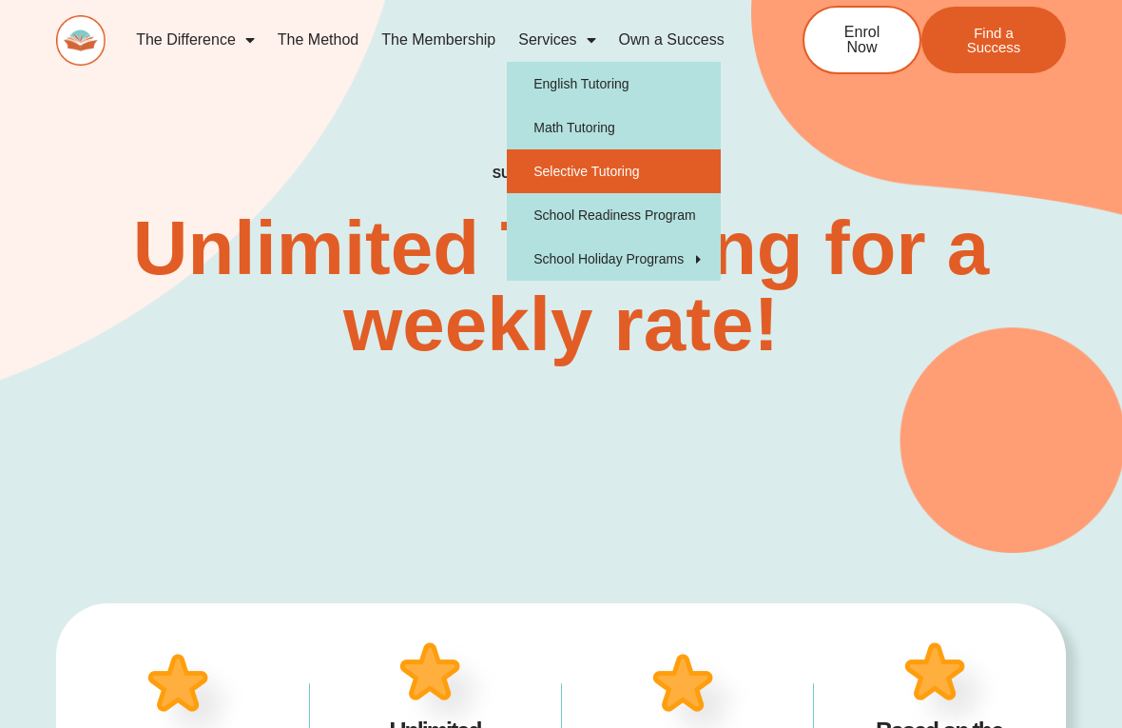
click at [589, 176] on link "Selective Tutoring" at bounding box center [614, 171] width 214 height 44
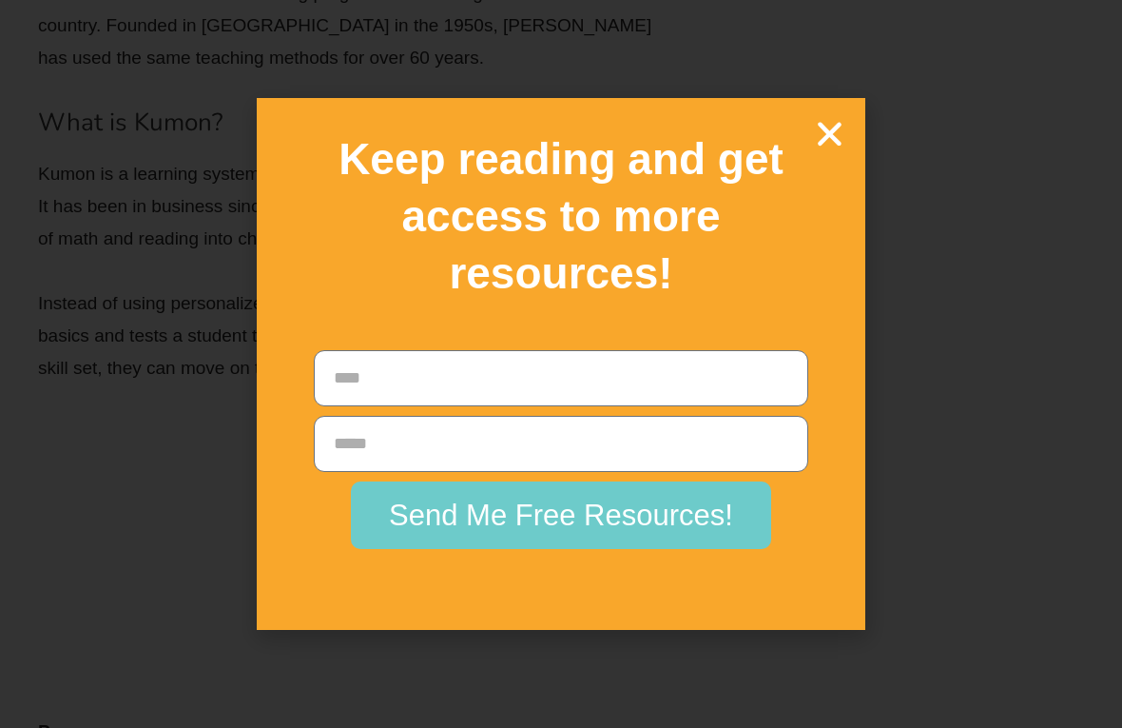
scroll to position [4946, 0]
click at [841, 129] on icon "Close" at bounding box center [829, 133] width 33 height 33
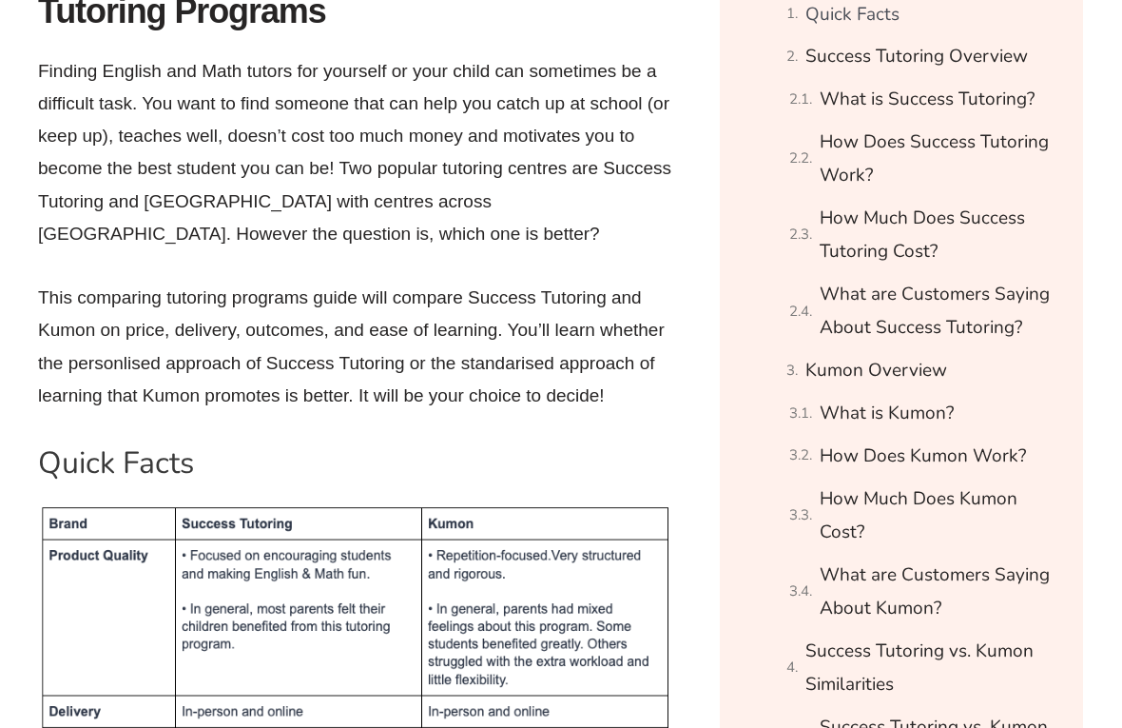
scroll to position [1174, 0]
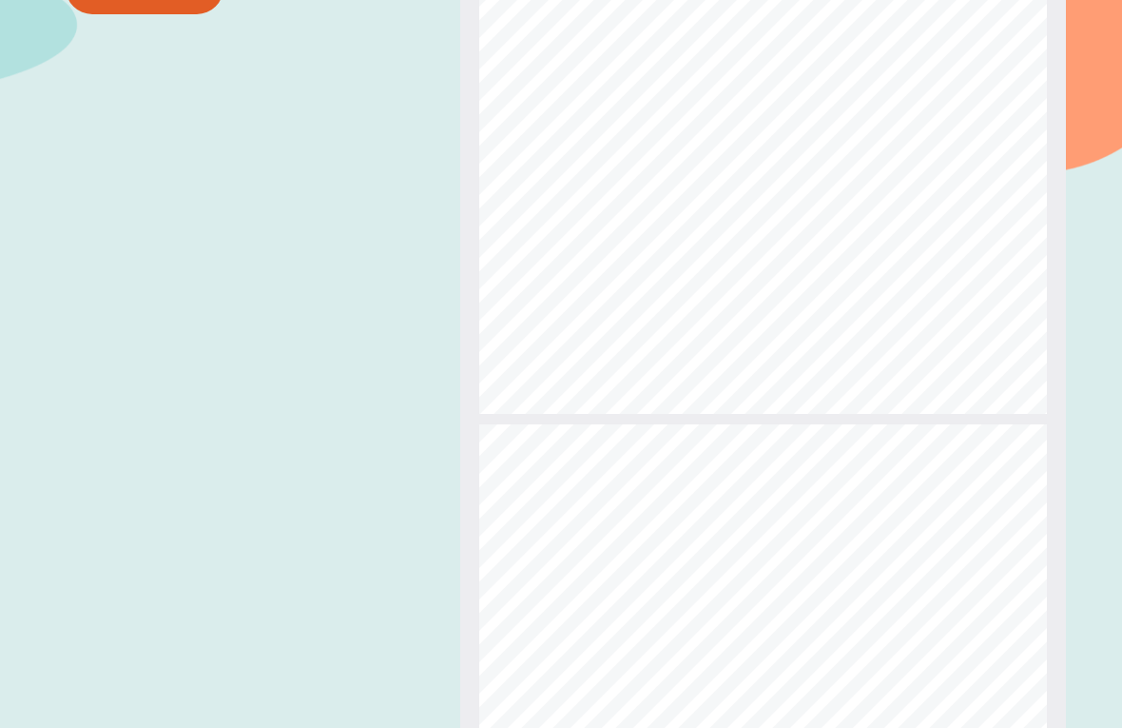
scroll to position [5930, 0]
type input "**"
